Goal: Information Seeking & Learning: Learn about a topic

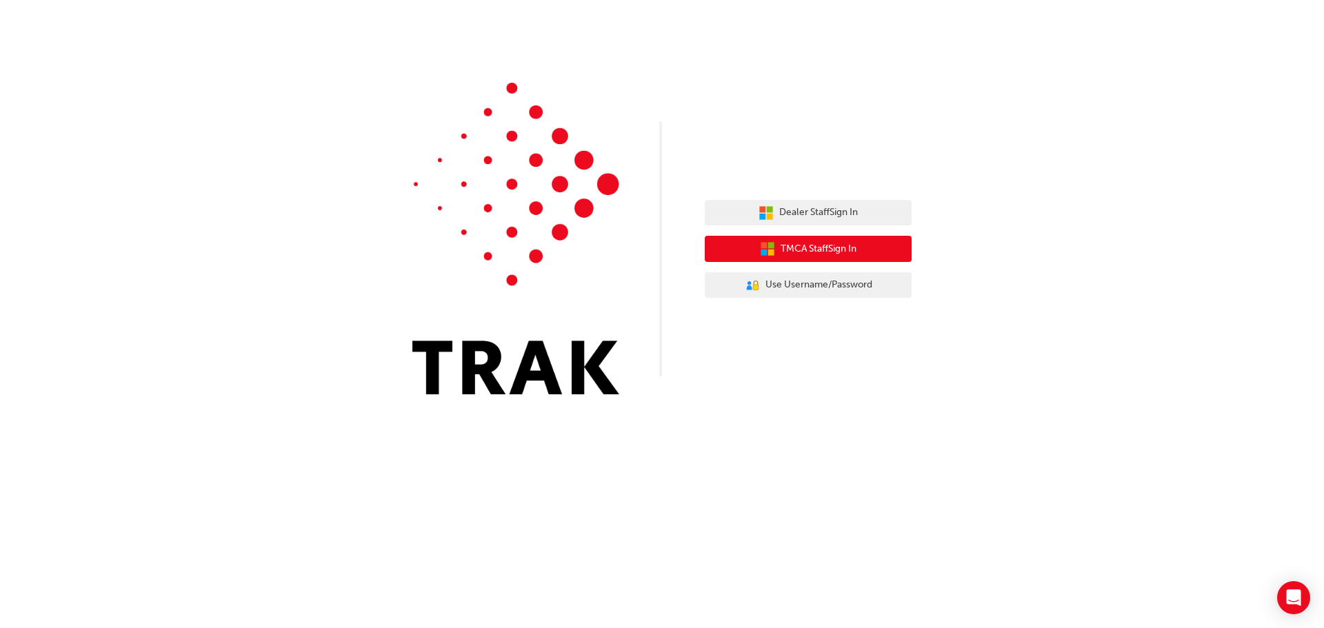
click at [828, 246] on span "TMCA Staff Sign In" at bounding box center [819, 249] width 76 height 16
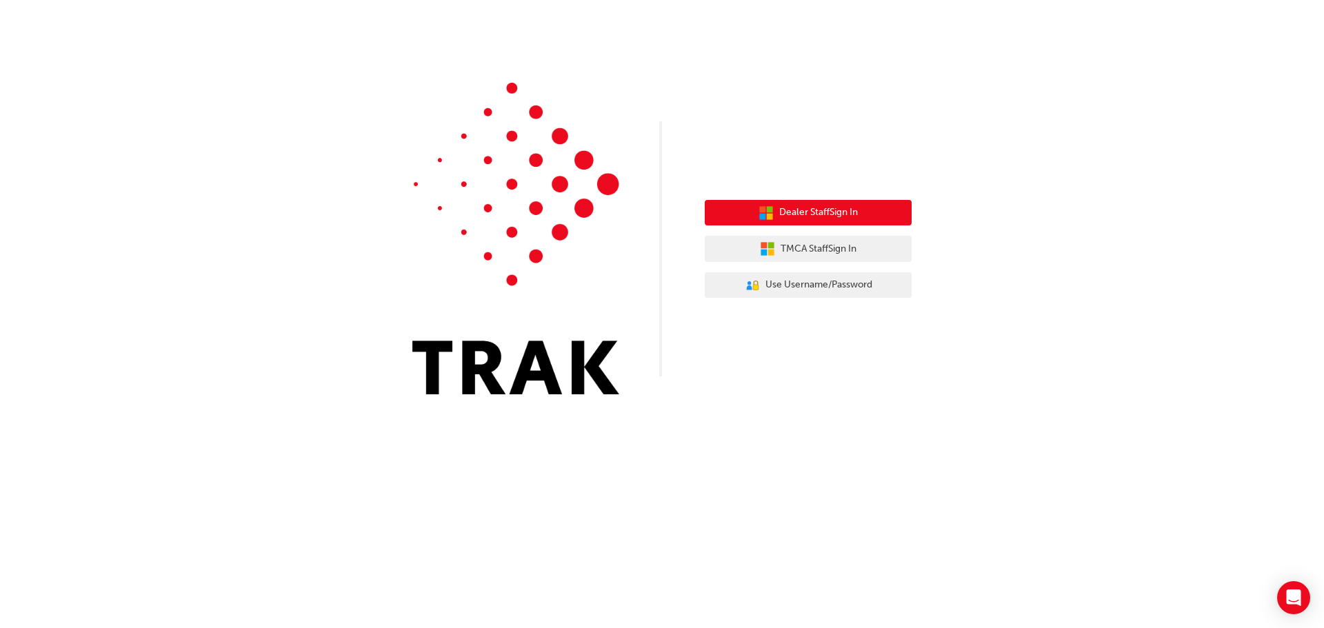
click at [818, 210] on span "Dealer Staff Sign In" at bounding box center [819, 213] width 79 height 16
